Goal: Task Accomplishment & Management: Manage account settings

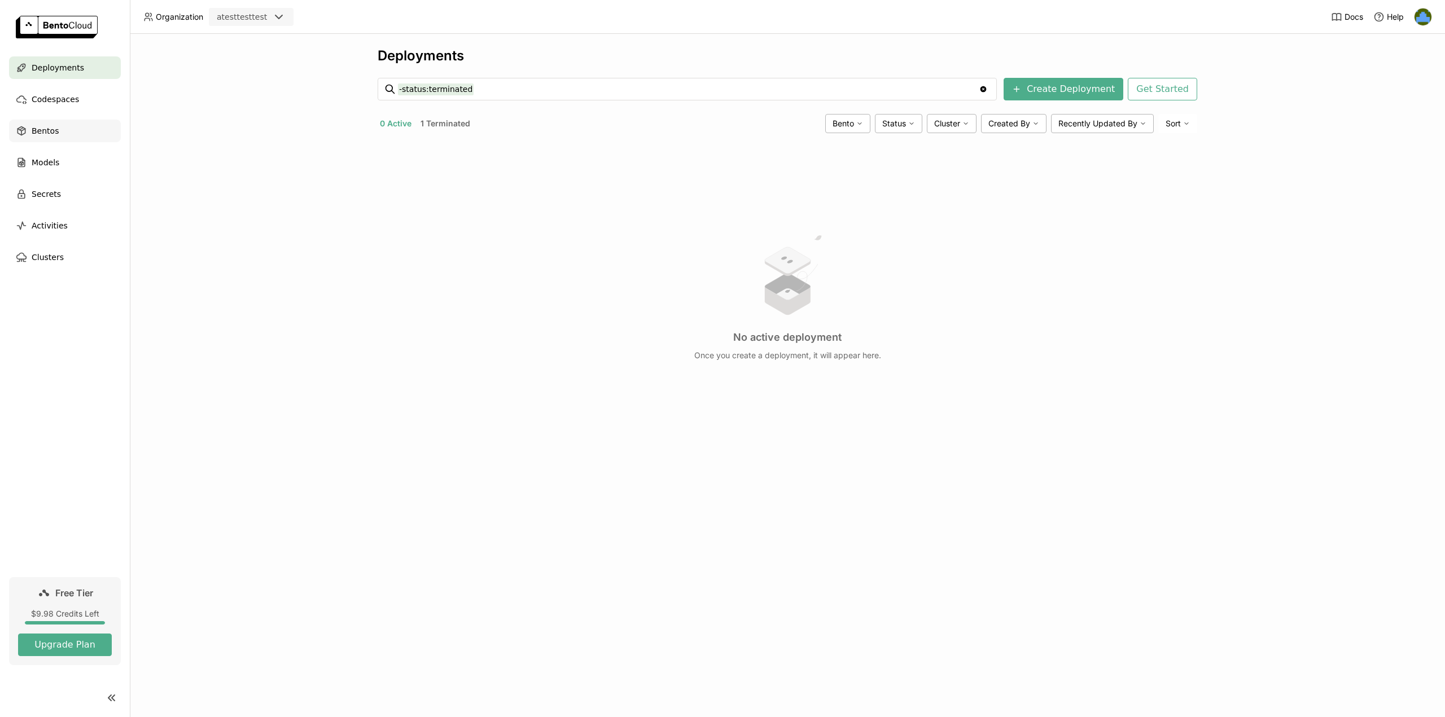
click at [71, 129] on div "Bentos" at bounding box center [65, 131] width 112 height 23
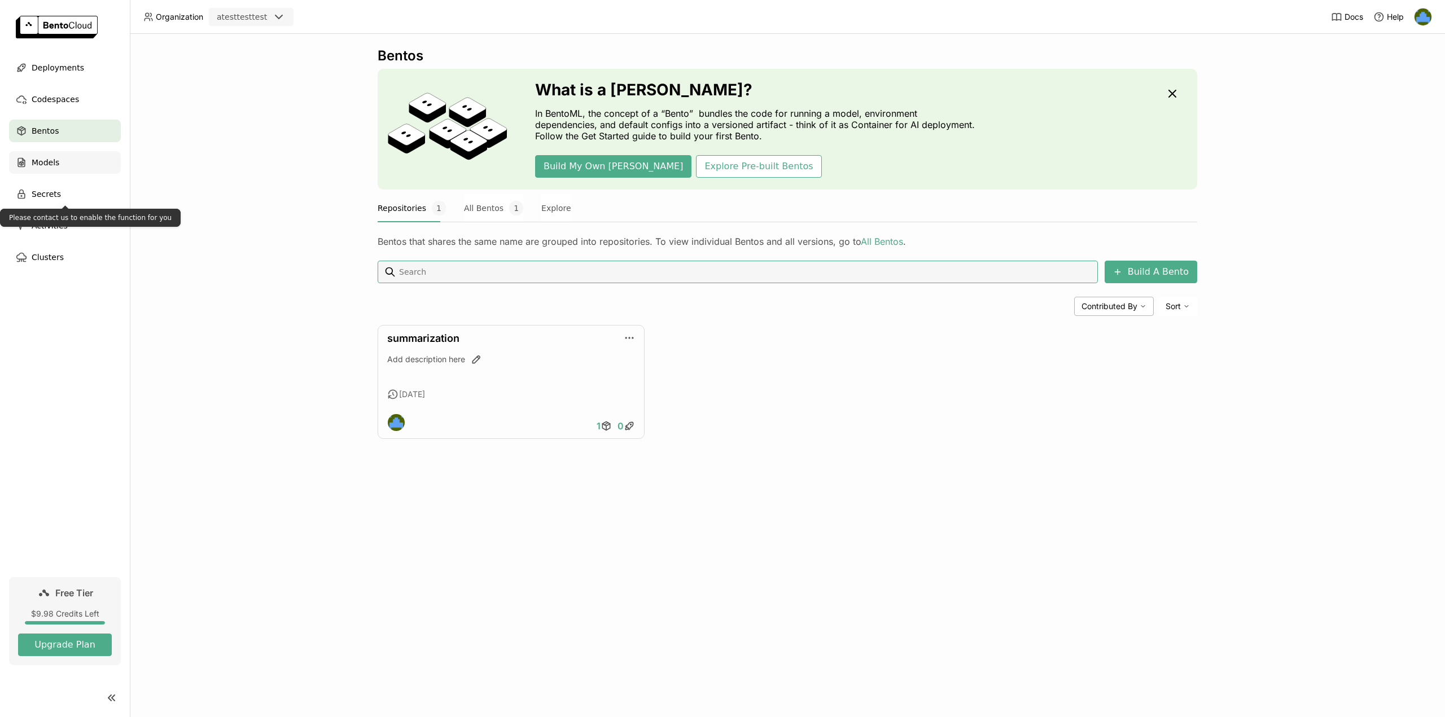
click at [90, 165] on div "Models" at bounding box center [65, 162] width 112 height 23
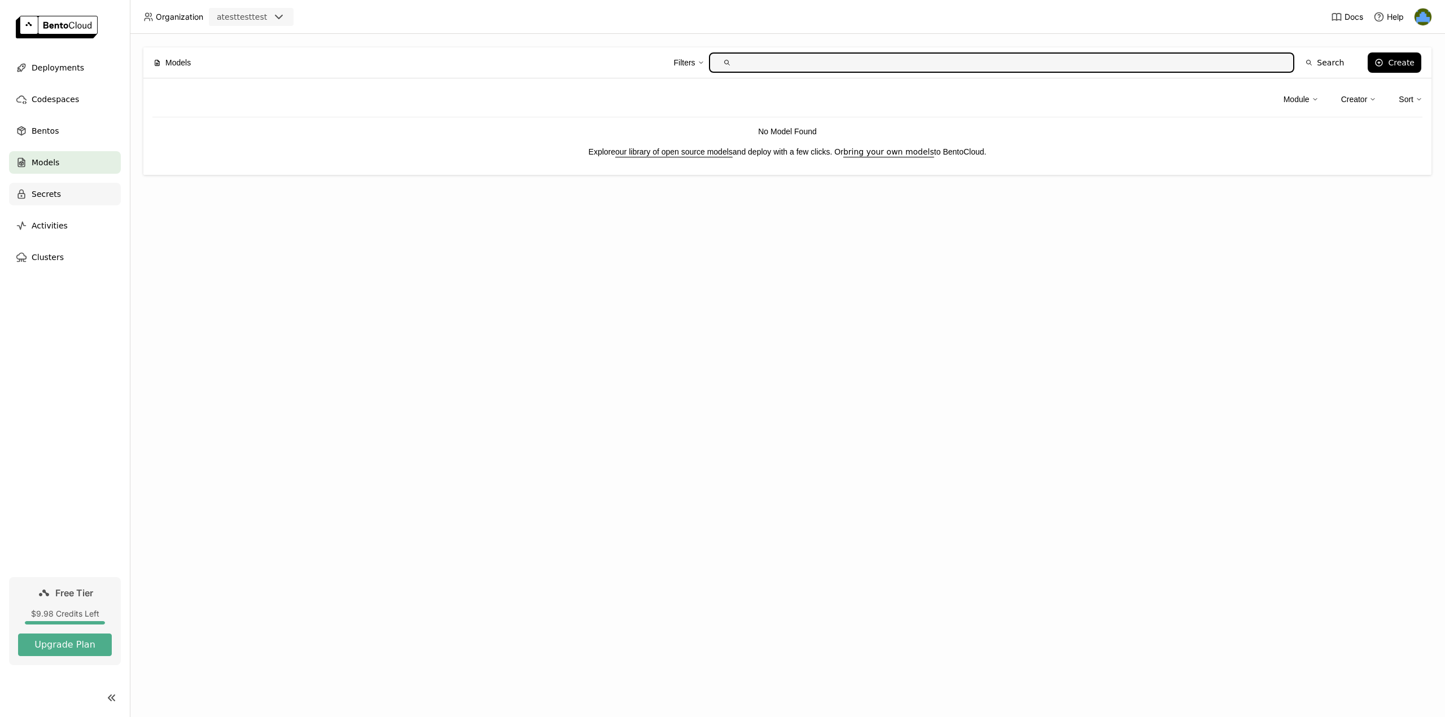
click at [81, 200] on div "Secrets" at bounding box center [65, 194] width 112 height 23
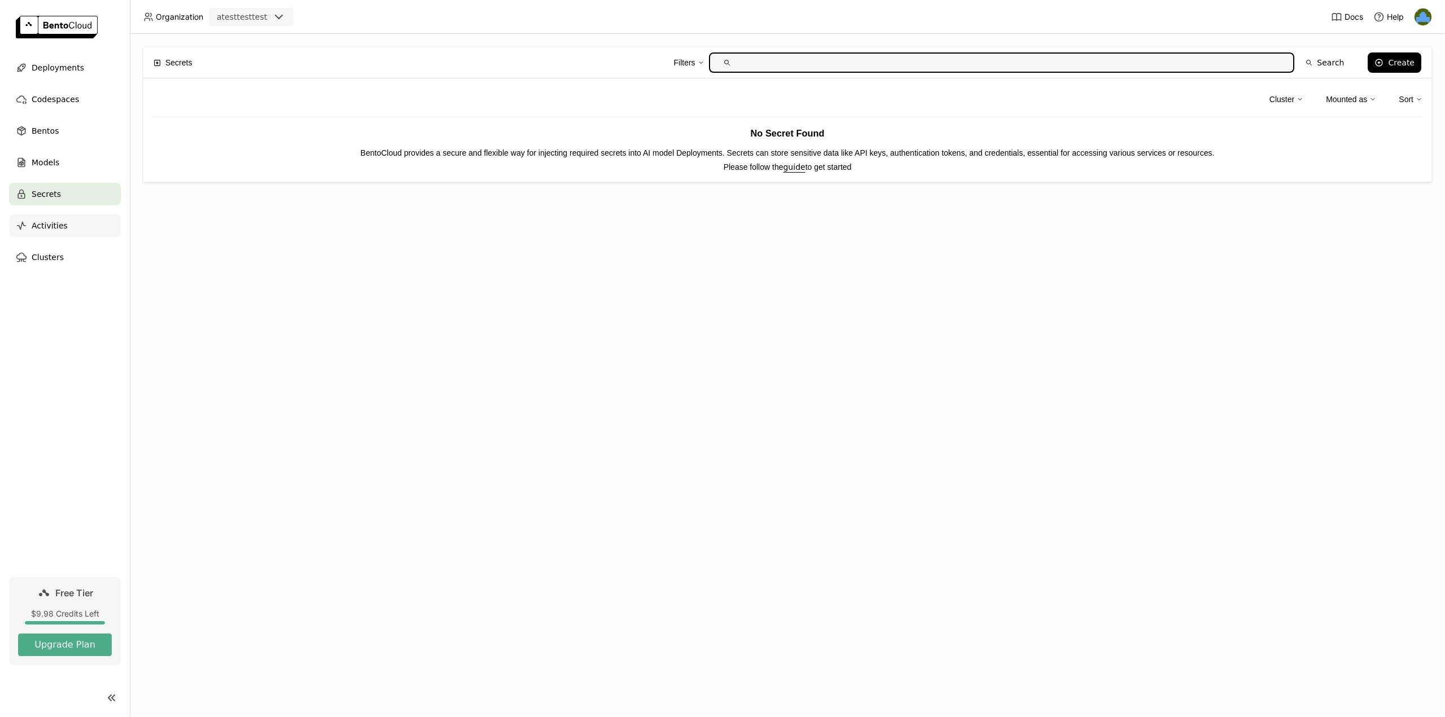
click at [84, 220] on div "Activities" at bounding box center [65, 225] width 112 height 23
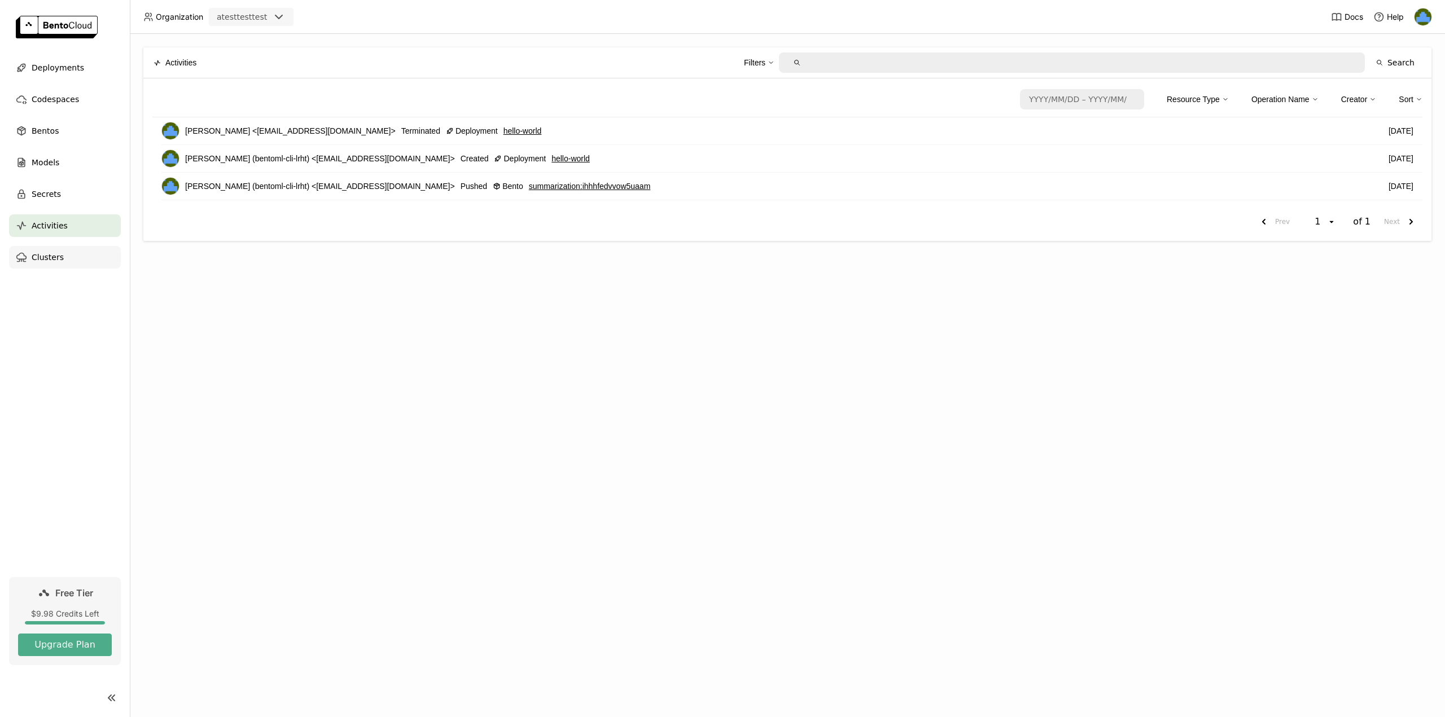
click at [70, 256] on div "Clusters" at bounding box center [65, 257] width 112 height 23
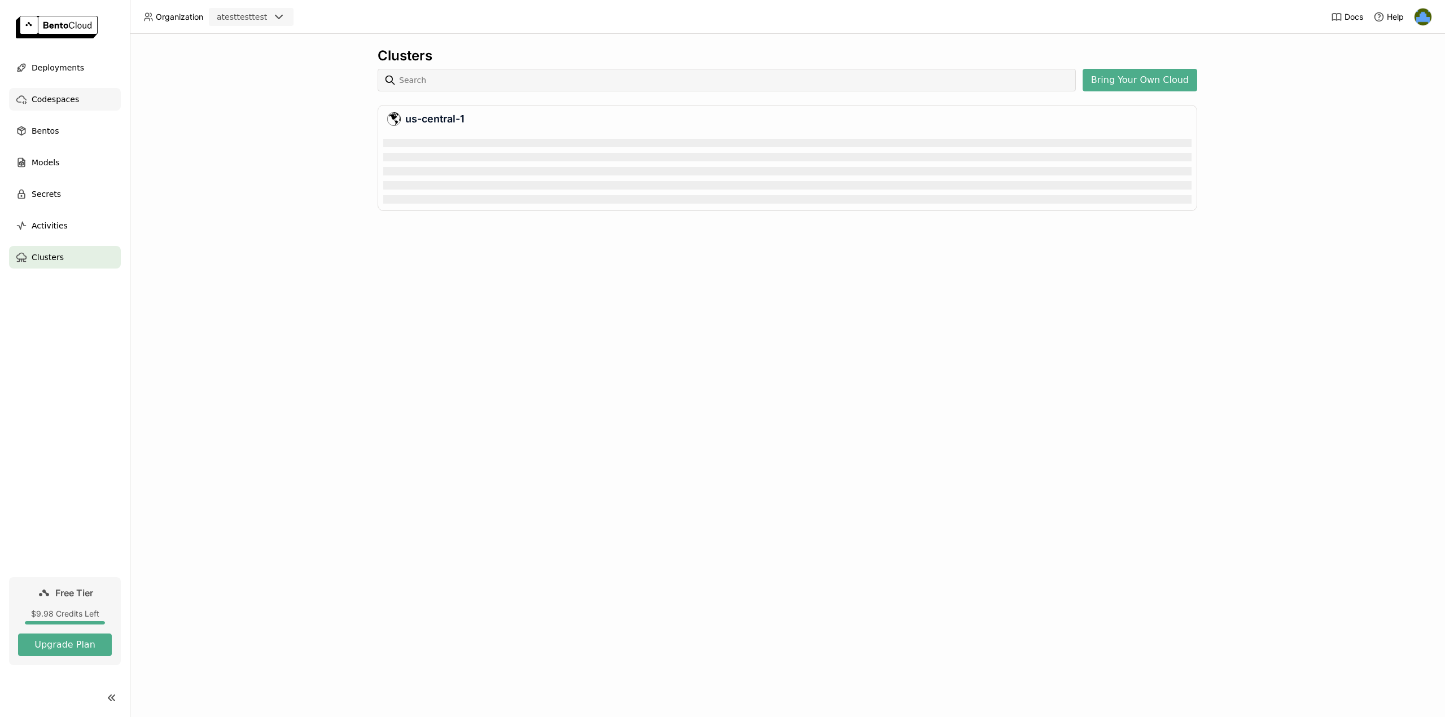
click at [65, 102] on span "Codespaces" at bounding box center [55, 100] width 47 height 14
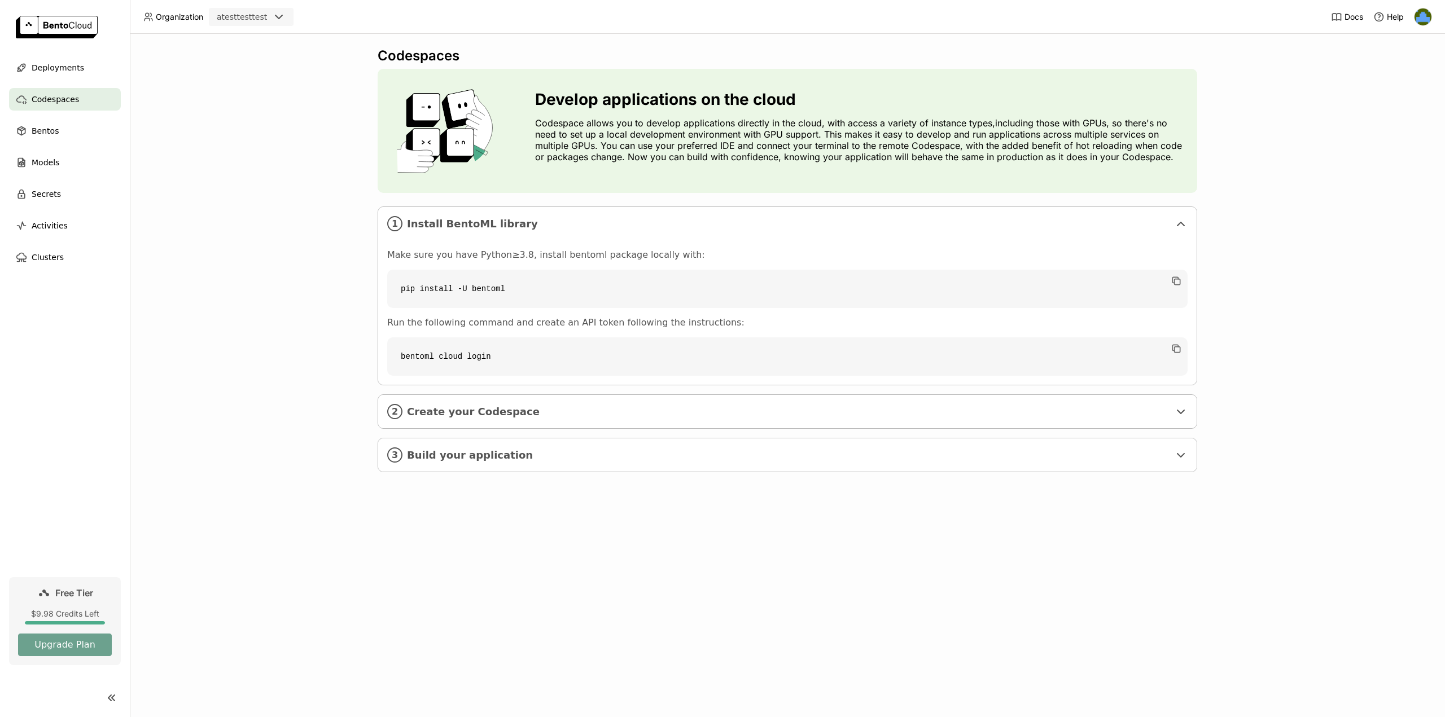
click at [78, 656] on link "Free Tier $9.98 Credits Left Upgrade Plan" at bounding box center [65, 621] width 112 height 88
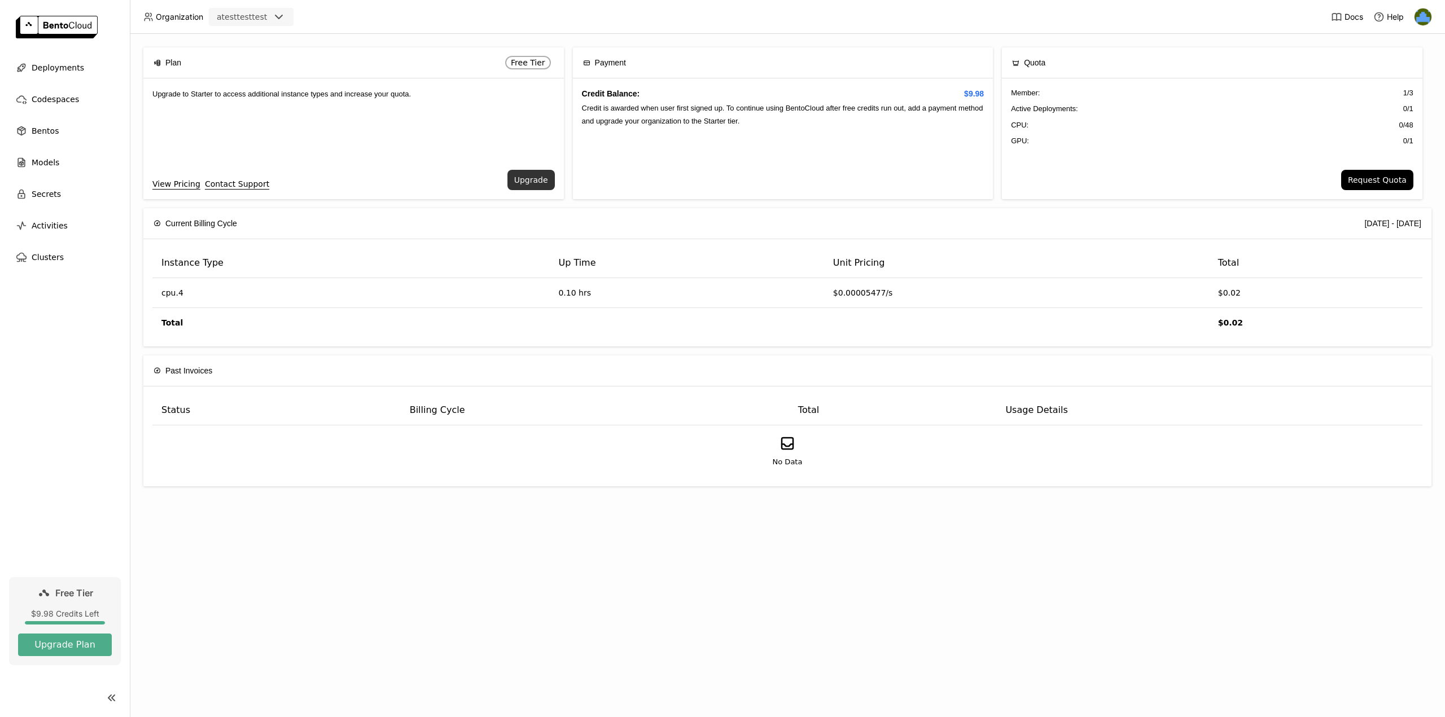
click at [542, 185] on button "Upgrade" at bounding box center [530, 180] width 47 height 20
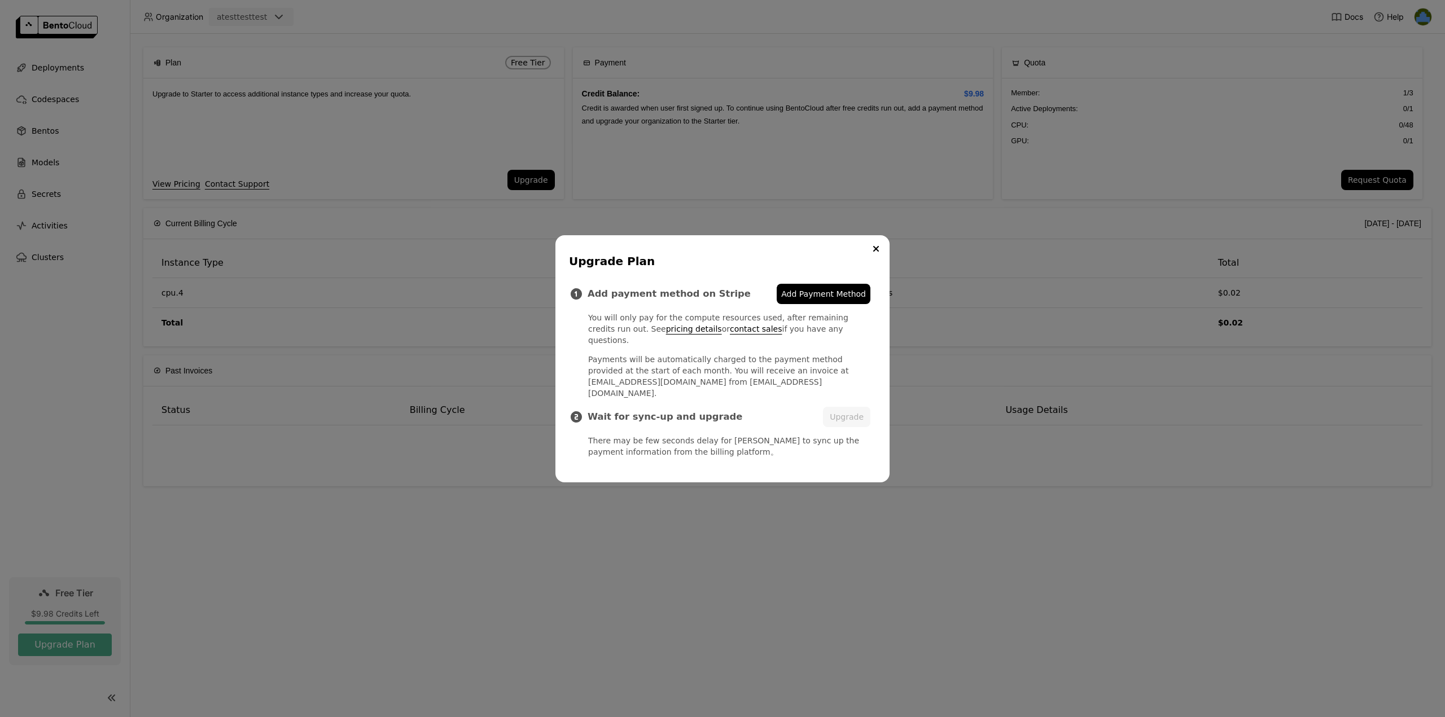
click at [807, 300] on span "Add Payment Method" at bounding box center [823, 293] width 85 height 11
click at [804, 224] on div "Upgrade Plan Add payment method on Stripe Add Payment Method You will only pay …" at bounding box center [722, 358] width 1445 height 717
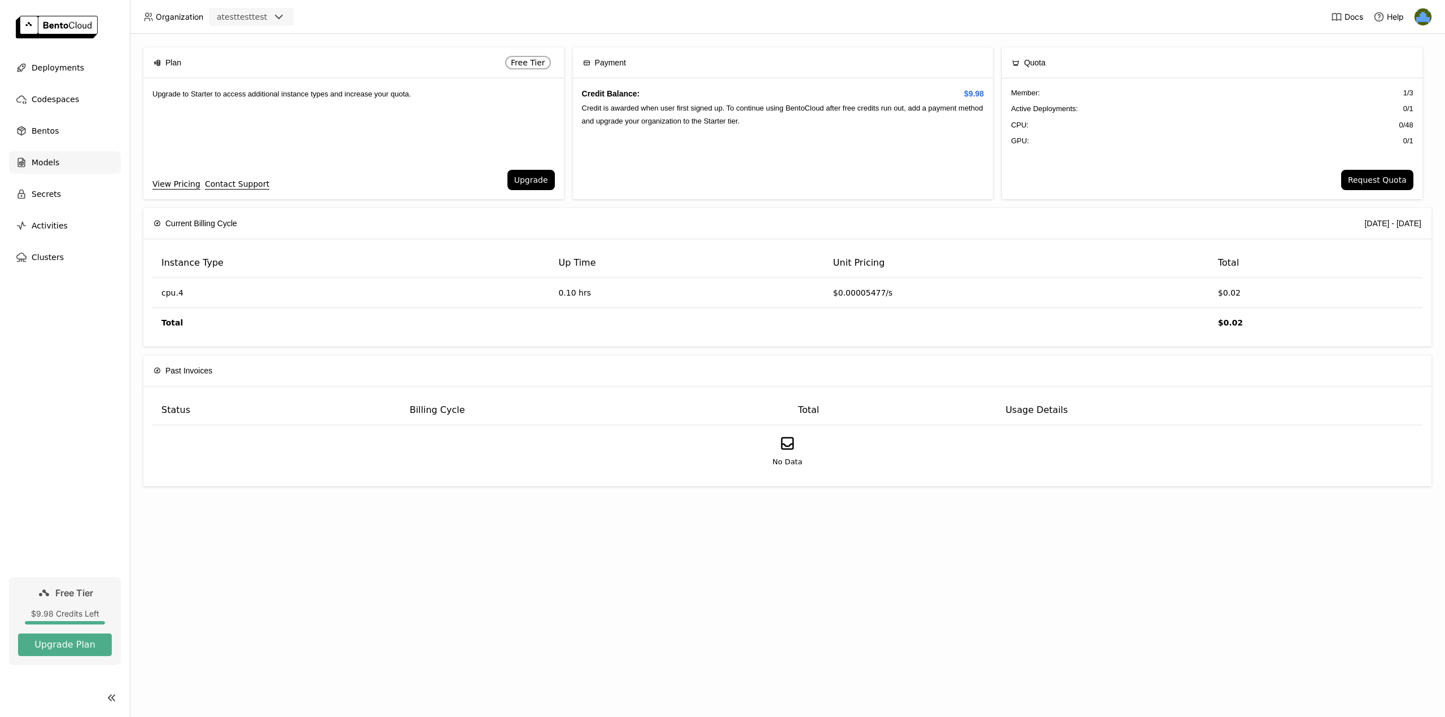
click at [45, 164] on span "Models" at bounding box center [46, 163] width 28 height 14
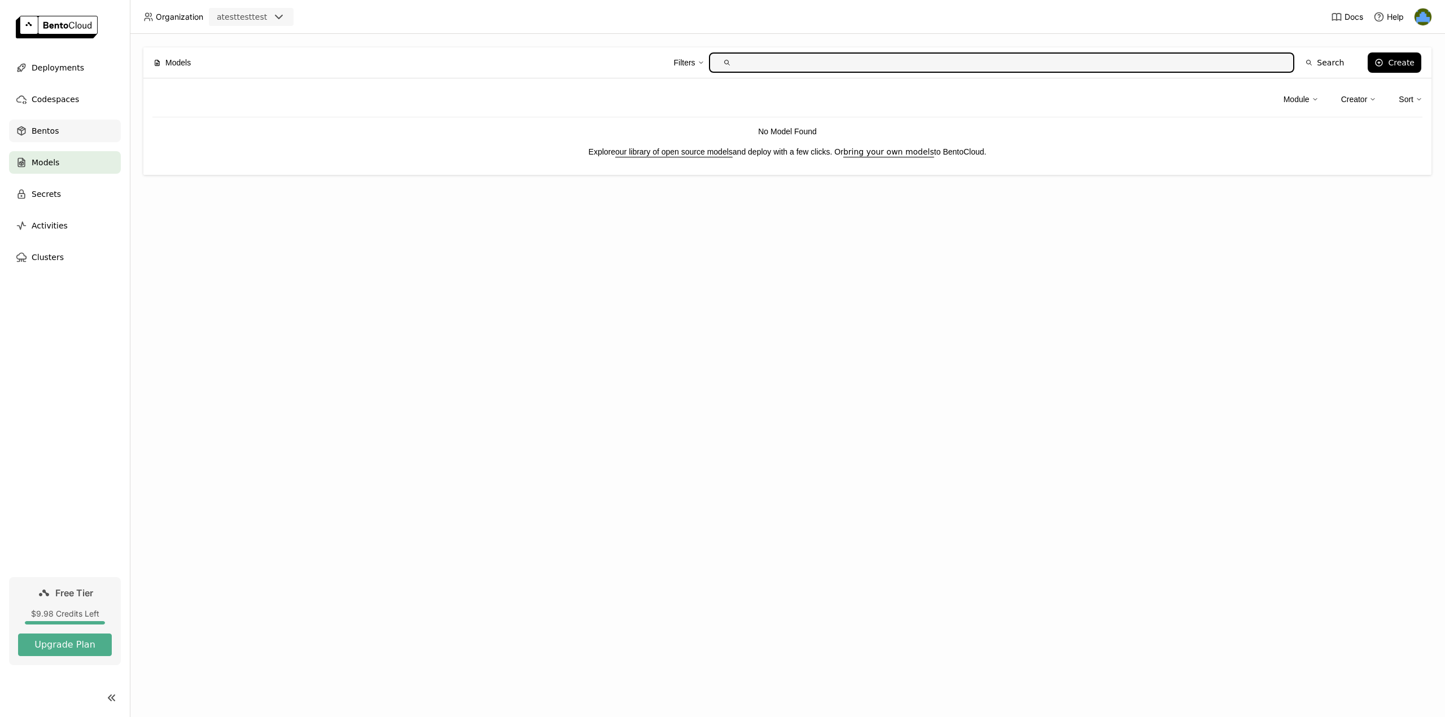
click at [55, 124] on div "Bentos" at bounding box center [65, 131] width 112 height 23
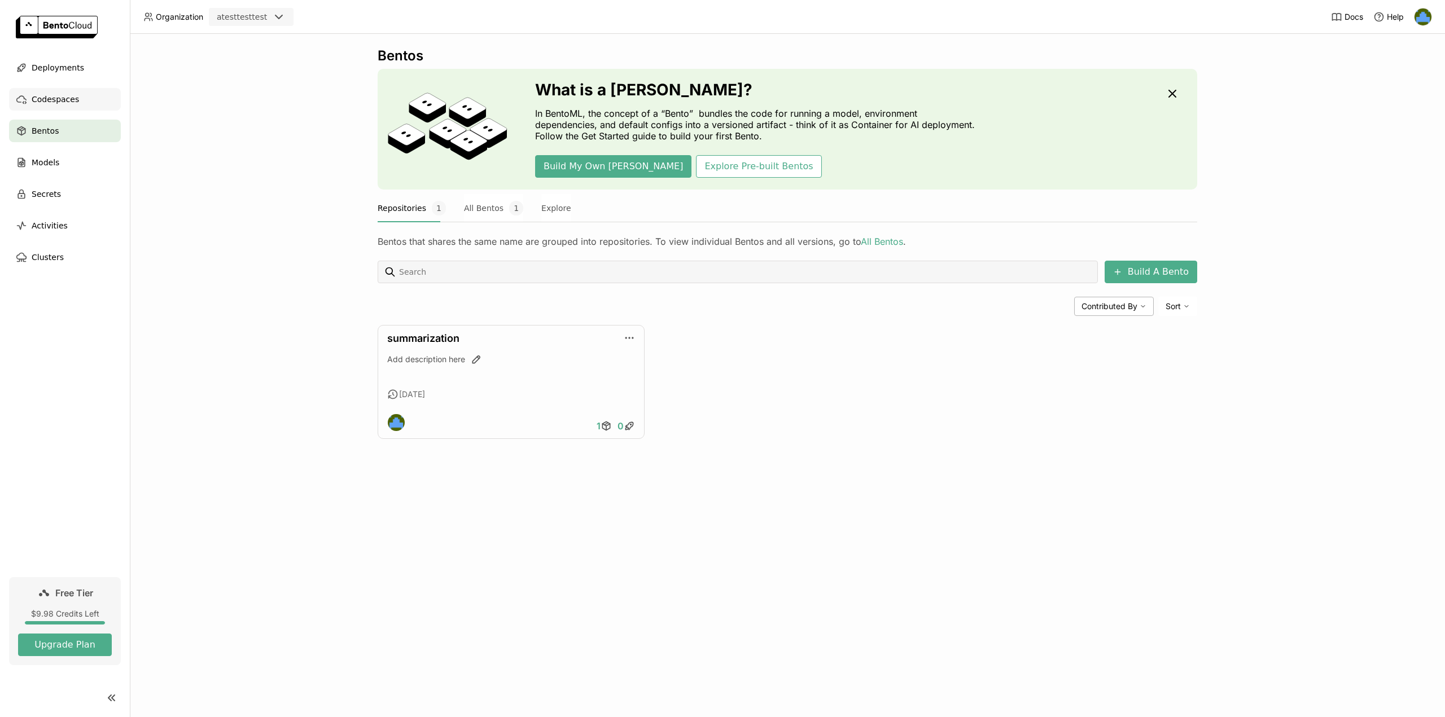
click at [65, 97] on span "Codespaces" at bounding box center [55, 100] width 47 height 14
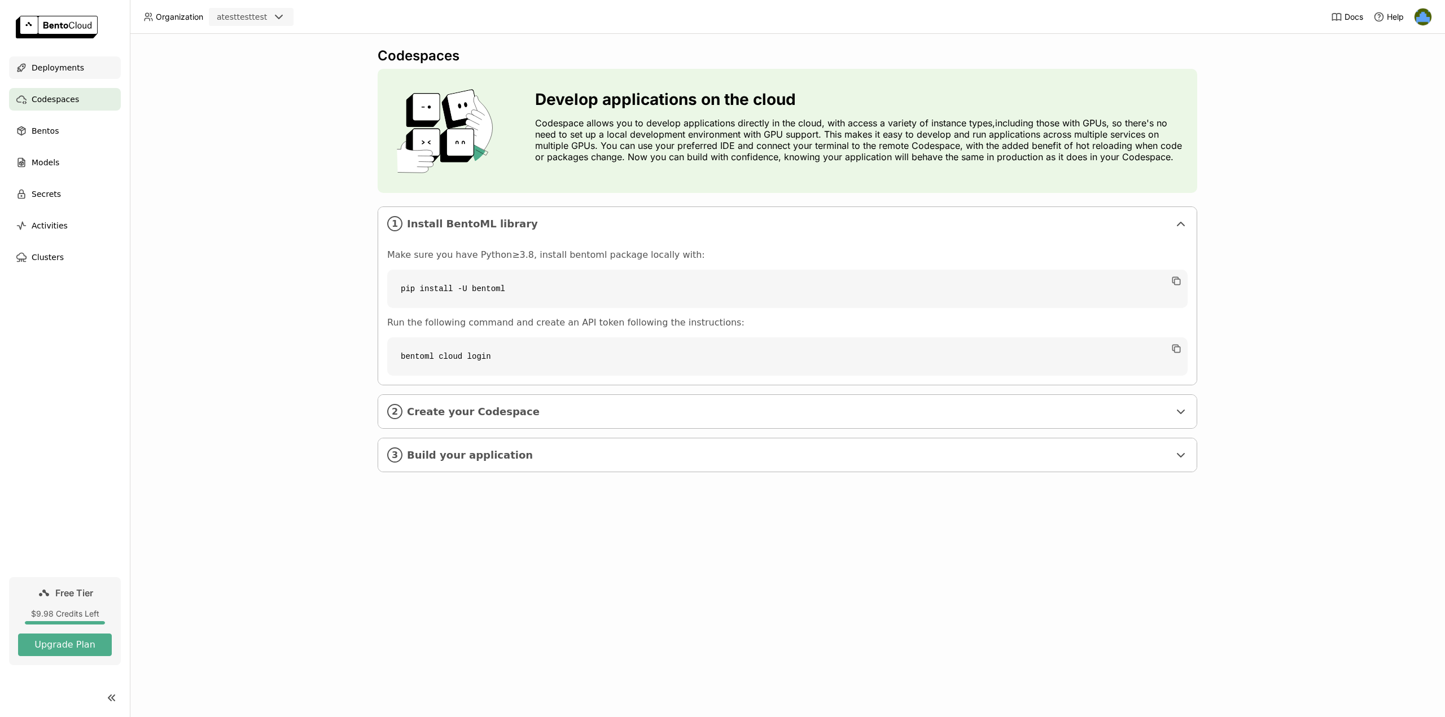
click at [72, 66] on span "Deployments" at bounding box center [58, 68] width 52 height 14
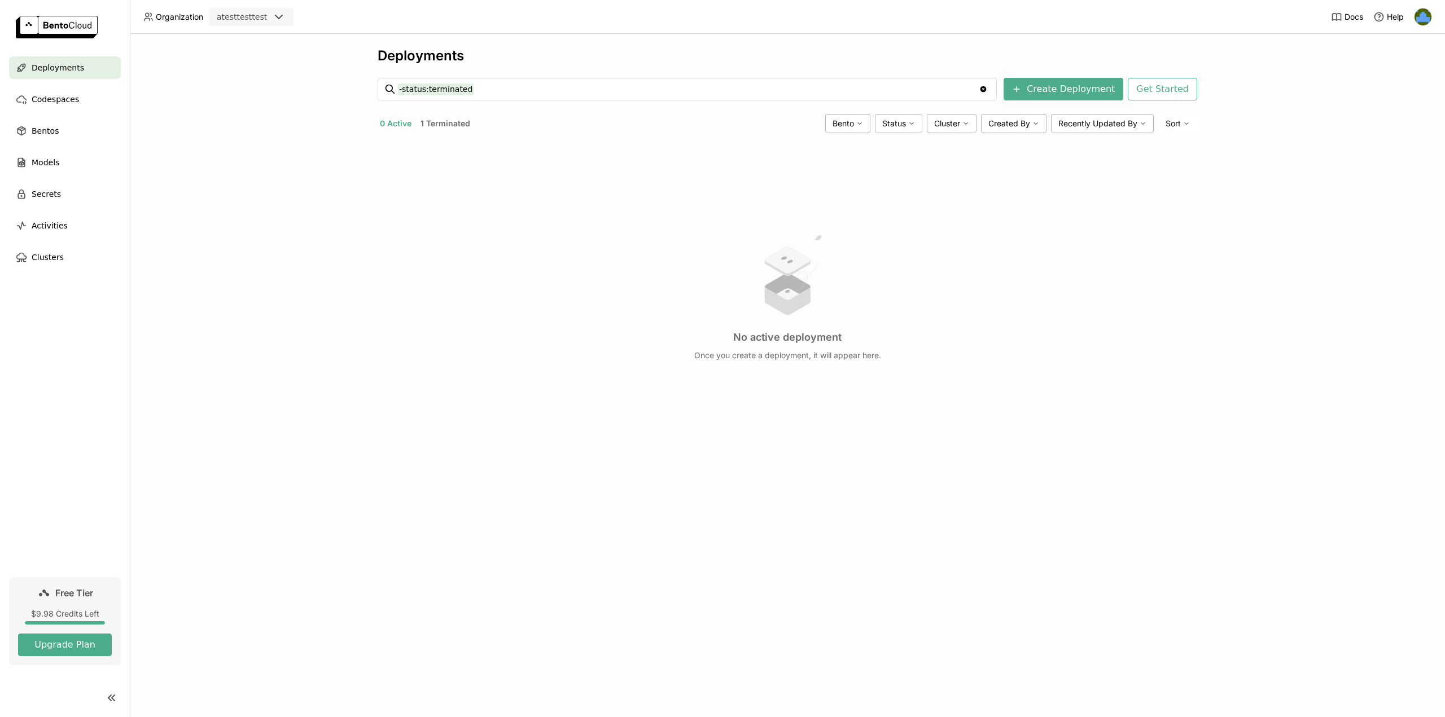
click at [52, 148] on ul "Deployments Codespaces Bentos Models Secrets Activities Clusters" at bounding box center [65, 162] width 130 height 212
click at [50, 163] on span "Models" at bounding box center [46, 163] width 28 height 14
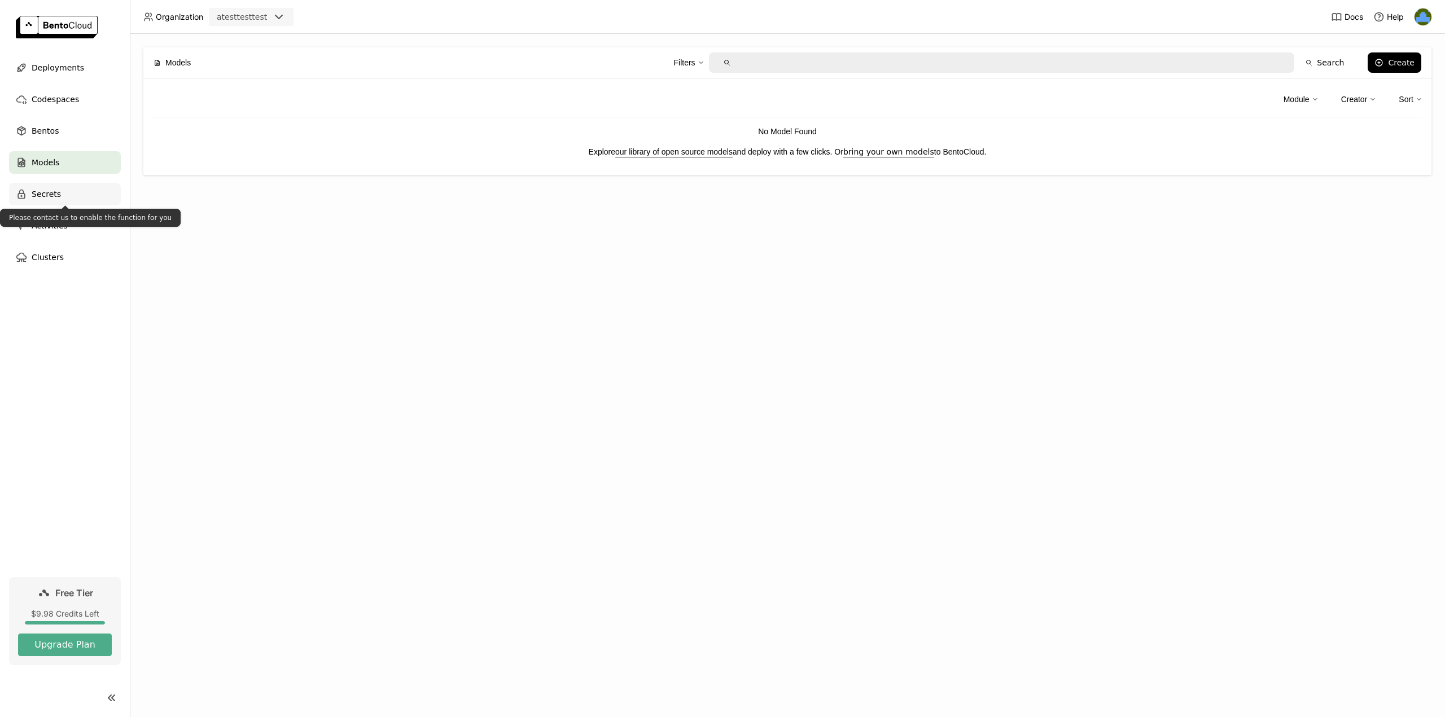
drag, startPoint x: 56, startPoint y: 192, endPoint x: 59, endPoint y: 205, distance: 12.7
click at [56, 193] on span "Secrets" at bounding box center [46, 194] width 29 height 14
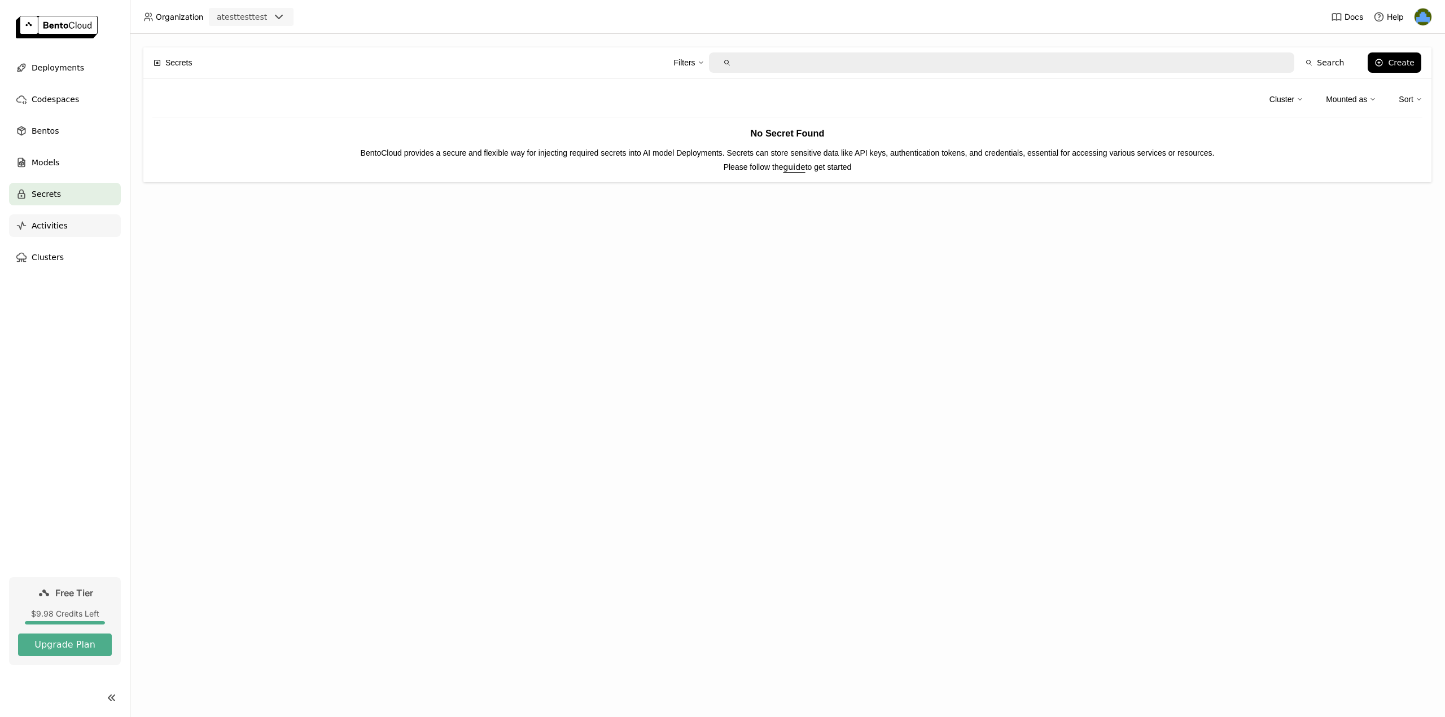
click at [65, 235] on div "Activities" at bounding box center [65, 225] width 112 height 23
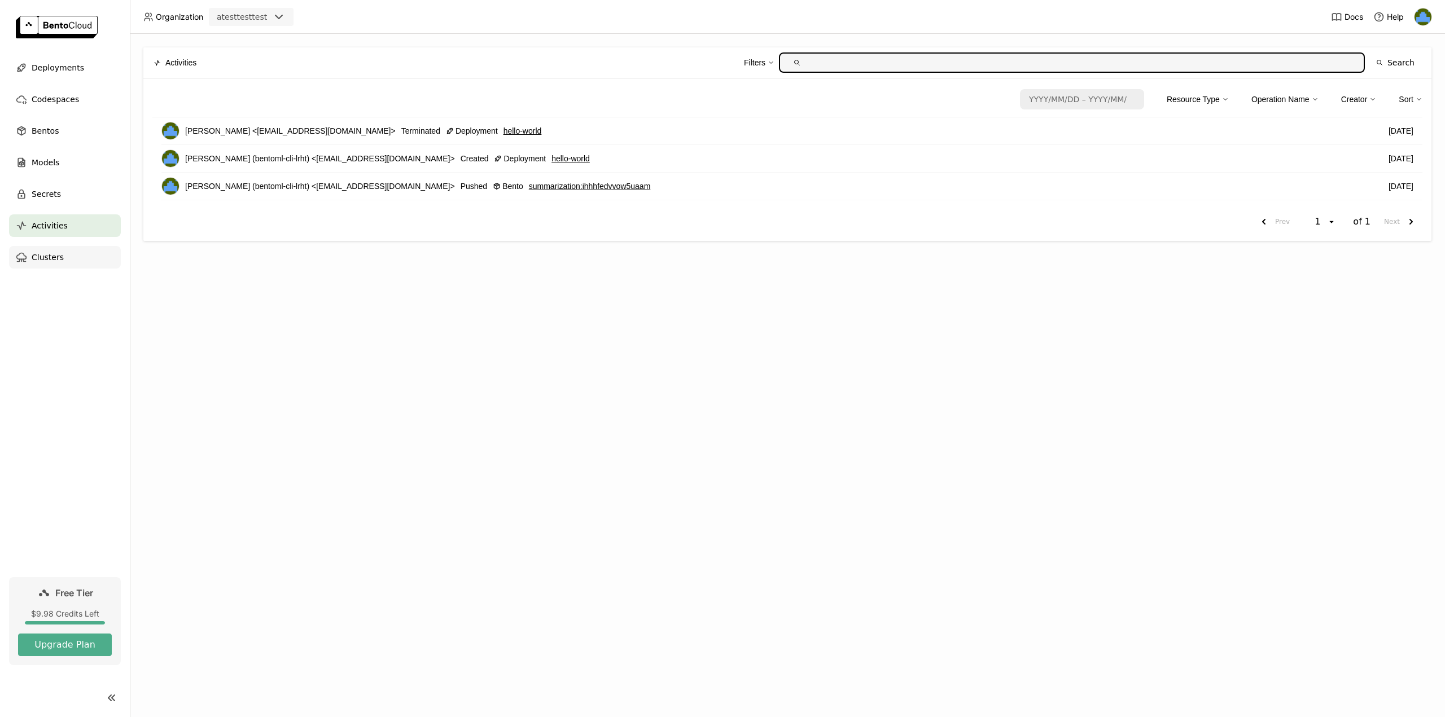
click at [61, 249] on div "Clusters" at bounding box center [65, 257] width 112 height 23
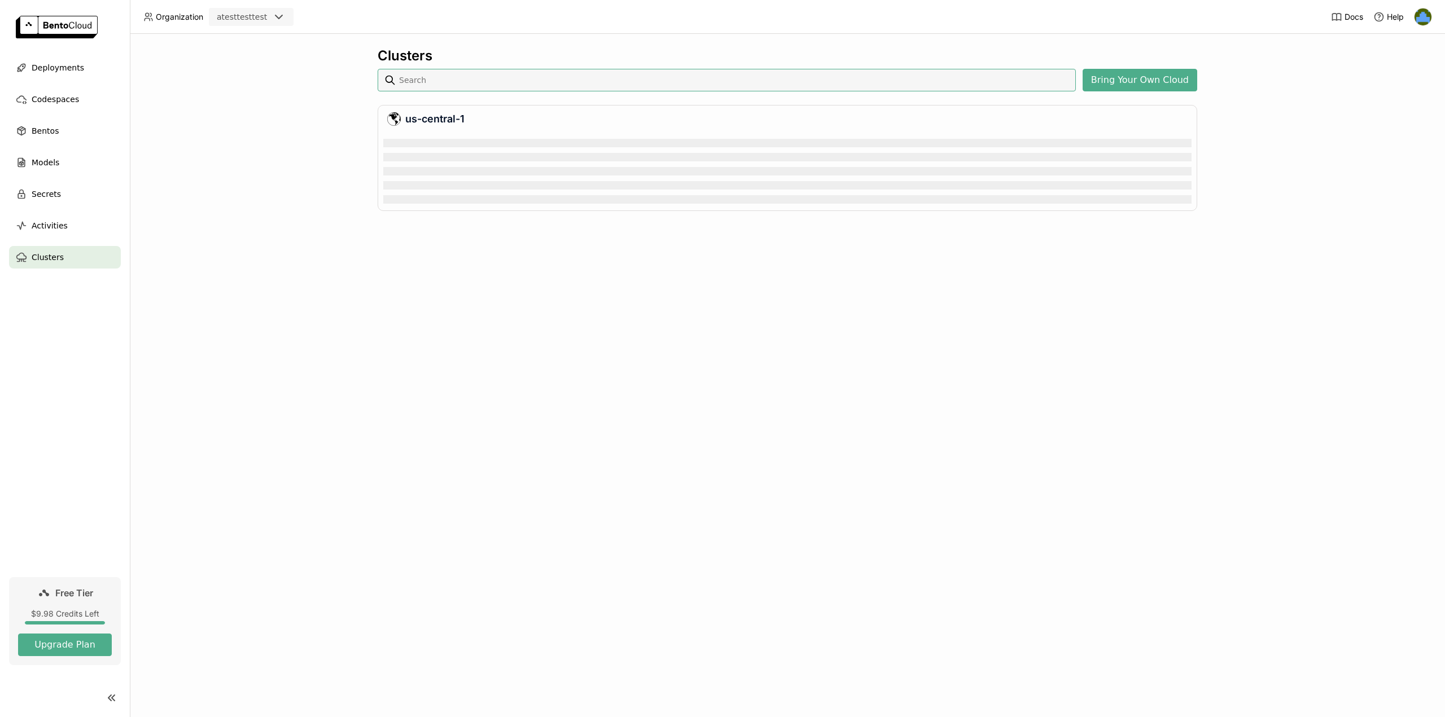
scroll to position [69, 804]
